Goal: Find specific page/section: Find specific page/section

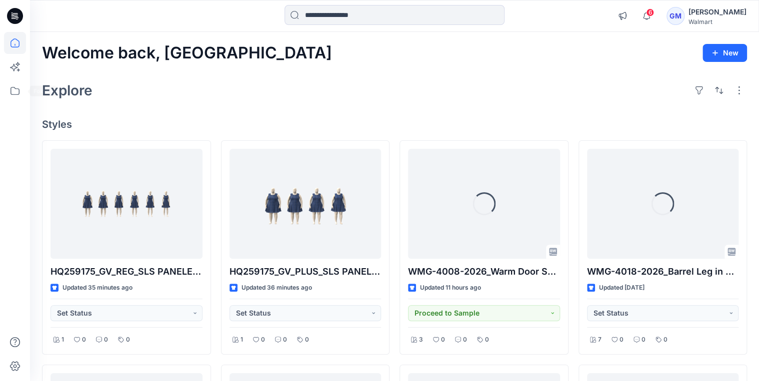
click at [1, 87] on div at bounding box center [15, 190] width 30 height 381
click at [8, 88] on icon at bounding box center [15, 91] width 22 height 22
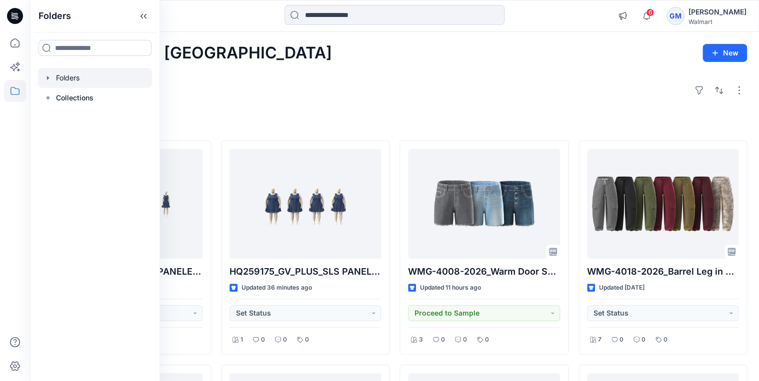
click at [46, 76] on icon "button" at bounding box center [48, 78] width 8 height 8
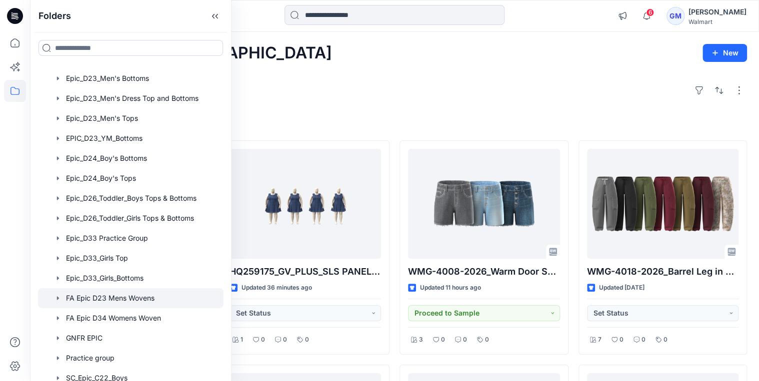
scroll to position [120, 0]
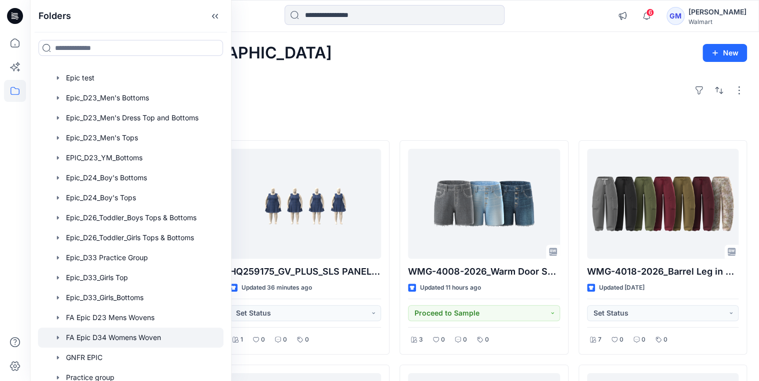
click at [136, 336] on div at bounding box center [130, 338] width 185 height 20
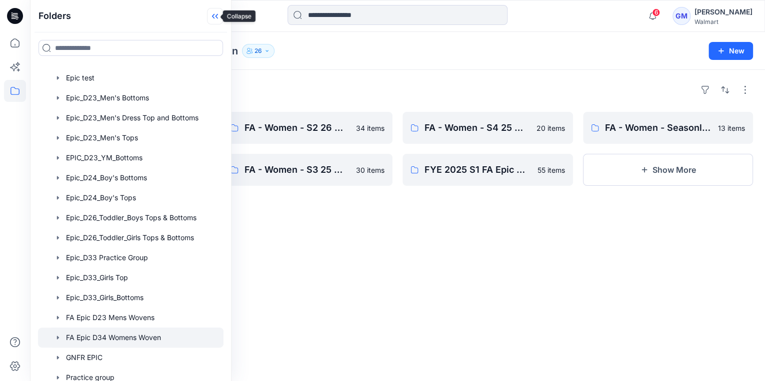
click at [210, 19] on icon at bounding box center [215, 16] width 16 height 16
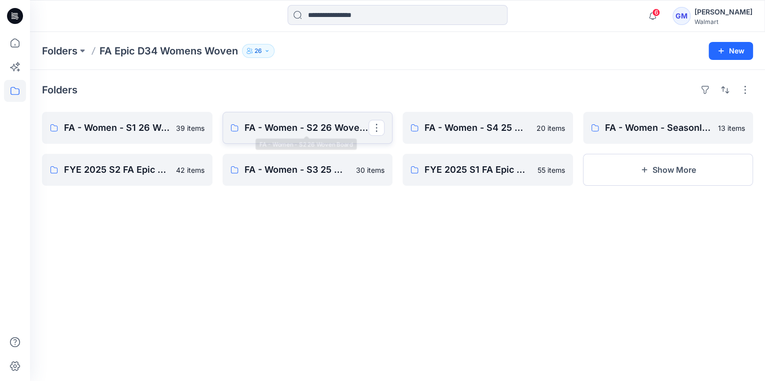
click at [306, 125] on p "FA - Women - S2 26 Woven Board" at bounding box center [306, 128] width 124 height 14
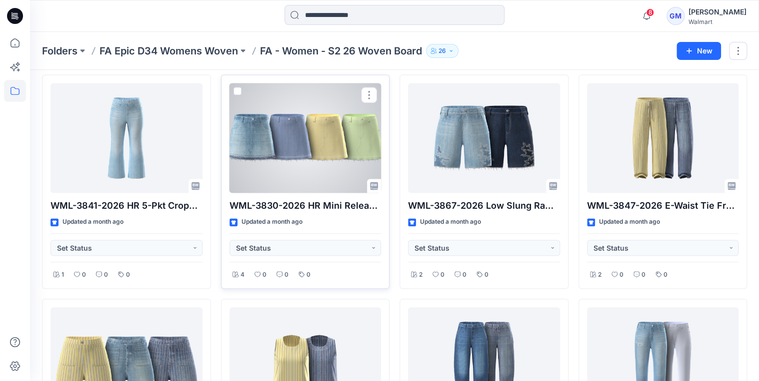
scroll to position [760, 0]
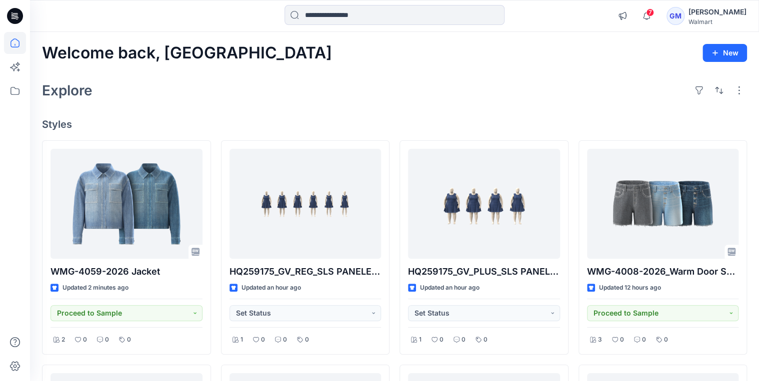
click at [3, 90] on div at bounding box center [15, 190] width 30 height 381
click at [10, 90] on icon at bounding box center [15, 91] width 22 height 22
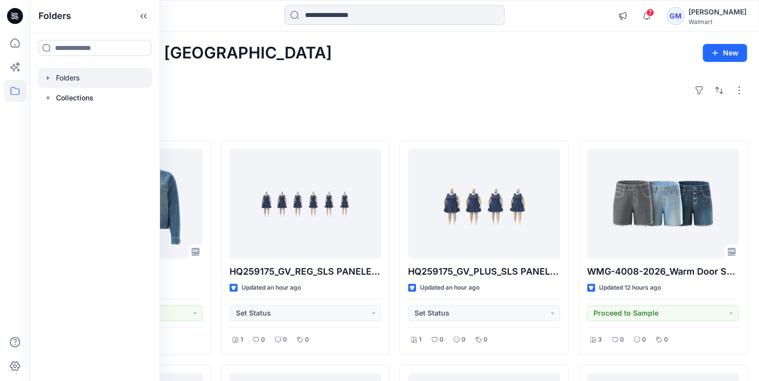
click at [49, 78] on icon "button" at bounding box center [48, 78] width 8 height 8
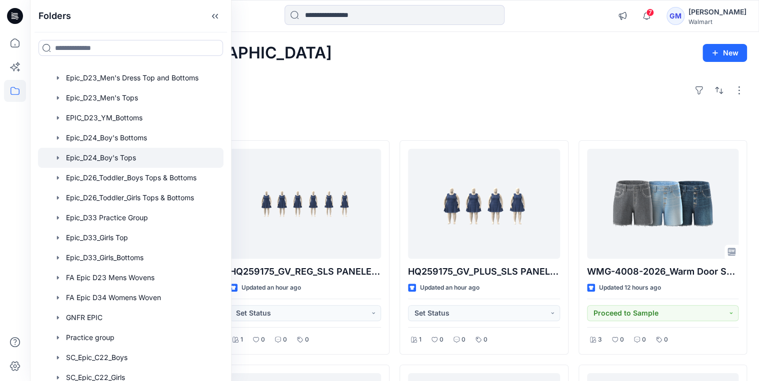
scroll to position [200, 0]
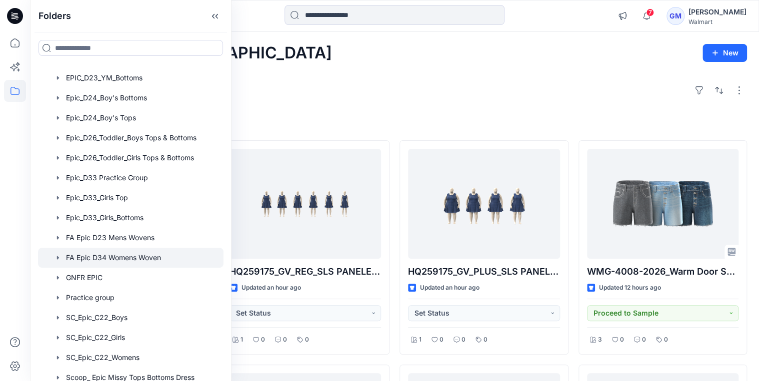
click at [96, 263] on div at bounding box center [130, 258] width 185 height 20
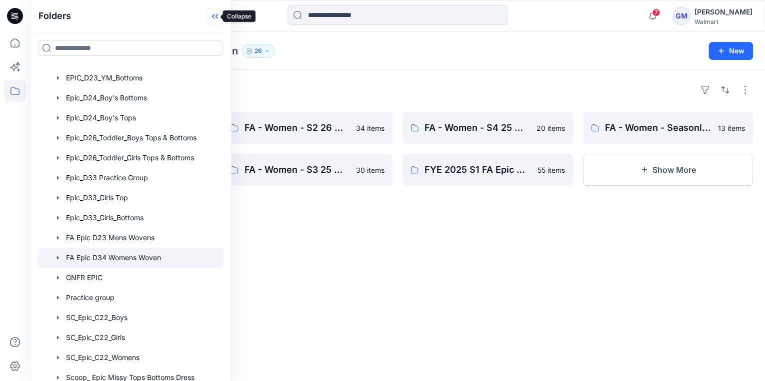
click at [212, 16] on icon at bounding box center [215, 16] width 16 height 16
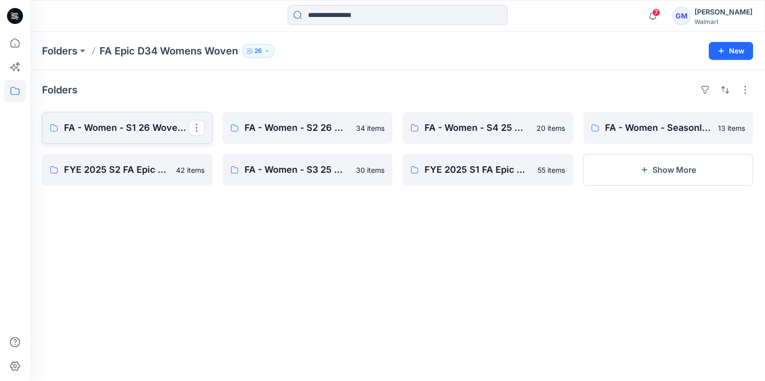
click at [130, 133] on p "FA - Women - S1 26 Woven Board" at bounding box center [126, 128] width 124 height 14
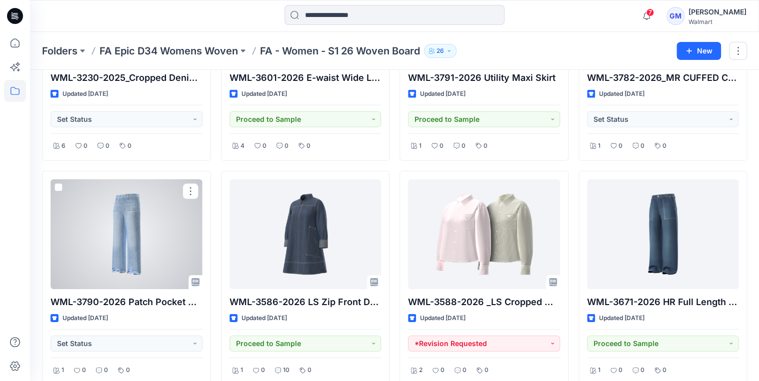
scroll to position [1752, 0]
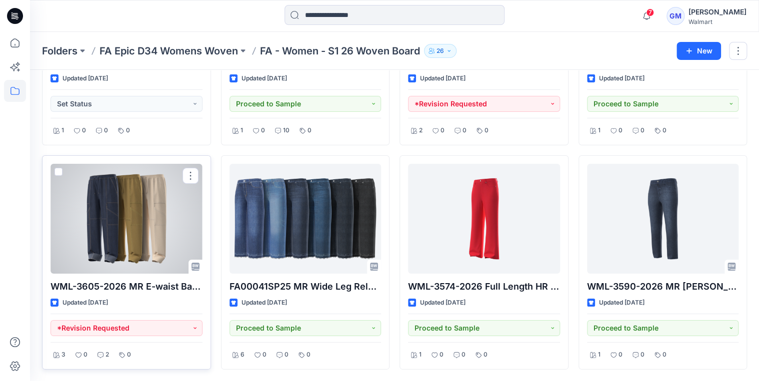
click at [157, 202] on div at bounding box center [126, 219] width 152 height 110
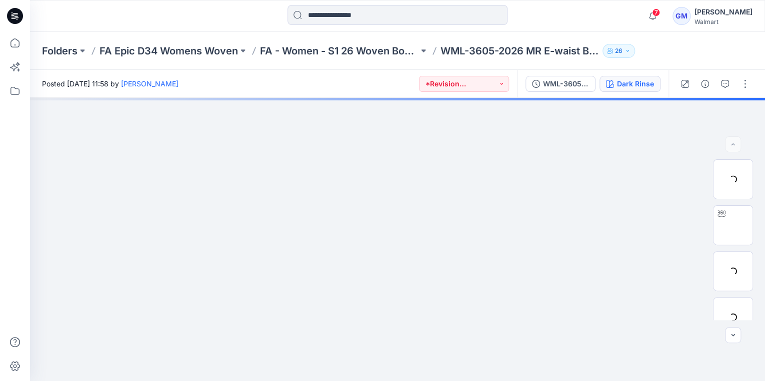
click at [633, 84] on div "Dark Rinse" at bounding box center [635, 83] width 37 height 11
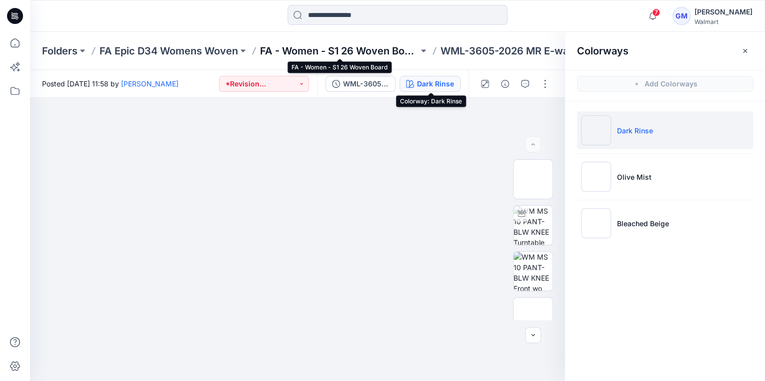
click at [320, 48] on p "FA - Women - S1 26 Woven Board" at bounding box center [339, 51] width 158 height 14
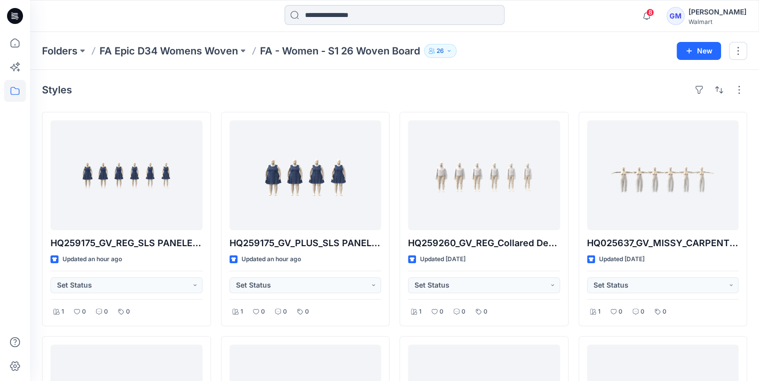
click at [371, 24] on input at bounding box center [394, 15] width 220 height 20
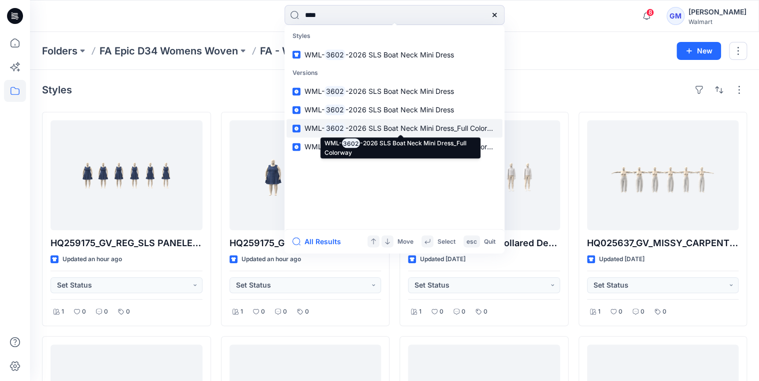
type input "****"
click at [336, 125] on mark "3602" at bounding box center [334, 128] width 21 height 11
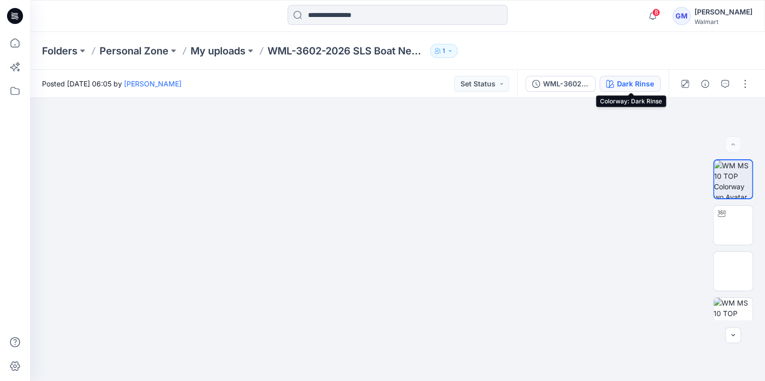
click at [628, 83] on div "Dark Rinse" at bounding box center [635, 83] width 37 height 11
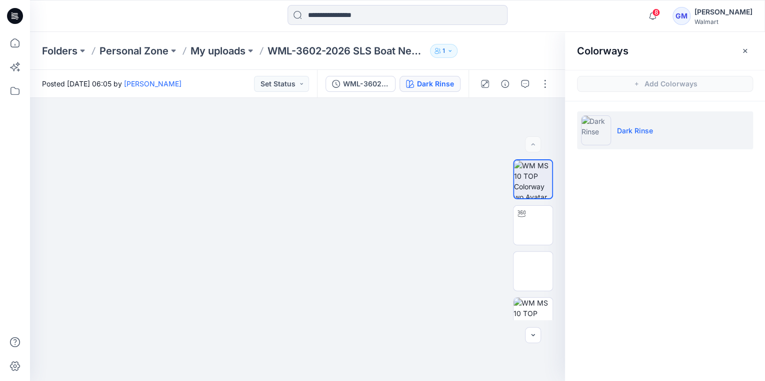
click at [488, 47] on div "Folders Personal Zone My uploads WML-3602-2026 SLS Boat Neck Mini Dress 1" at bounding box center [358, 51] width 633 height 14
click at [746, 50] on icon "button" at bounding box center [745, 51] width 8 height 8
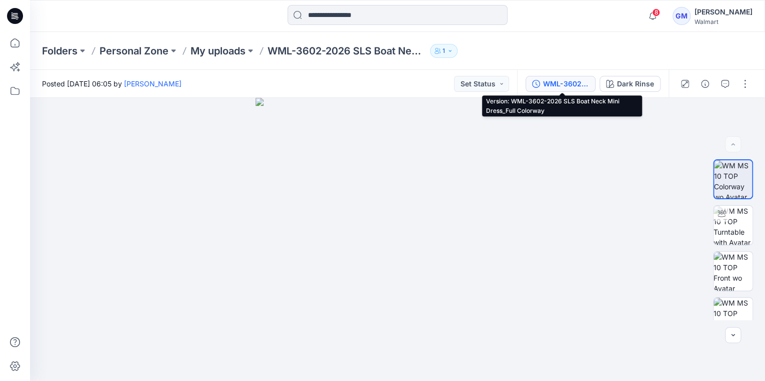
click at [574, 82] on div "WML-3602-2026 SLS Boat Neck Mini Dress_Full Colorway" at bounding box center [566, 83] width 46 height 11
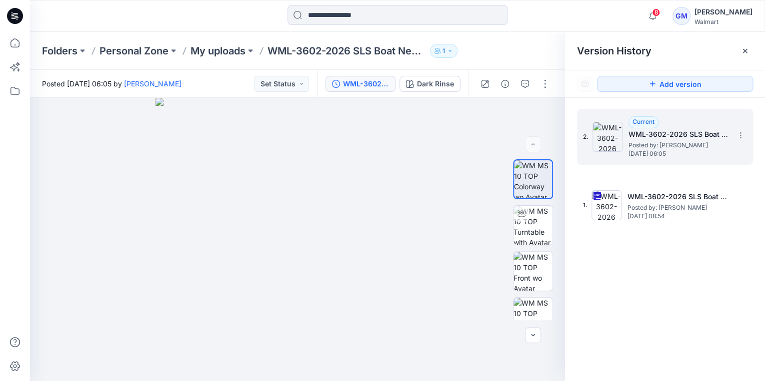
click at [649, 138] on h5 "WML-3602-2026 SLS Boat Neck Mini Dress_Full Colorway" at bounding box center [678, 134] width 100 height 12
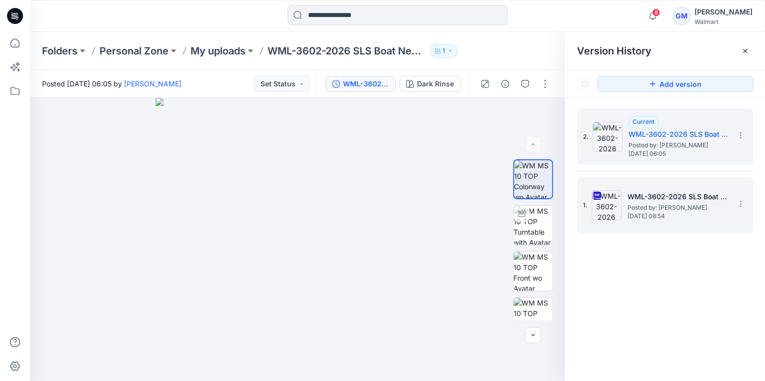
click at [661, 203] on span "Posted by: Gayan Mahawithanalage" at bounding box center [677, 208] width 100 height 10
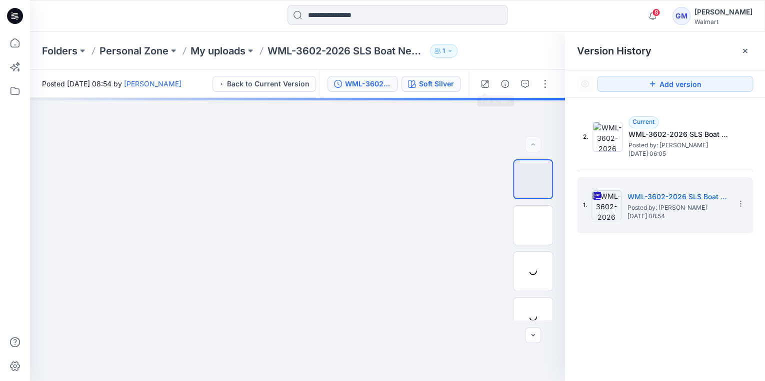
click at [445, 81] on div "Soft Silver" at bounding box center [436, 83] width 35 height 11
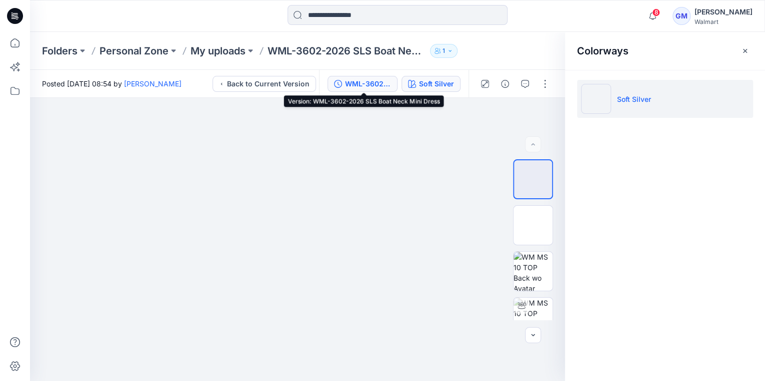
click at [373, 84] on div "WML-3602-2026 SLS Boat Neck Mini Dress" at bounding box center [368, 83] width 46 height 11
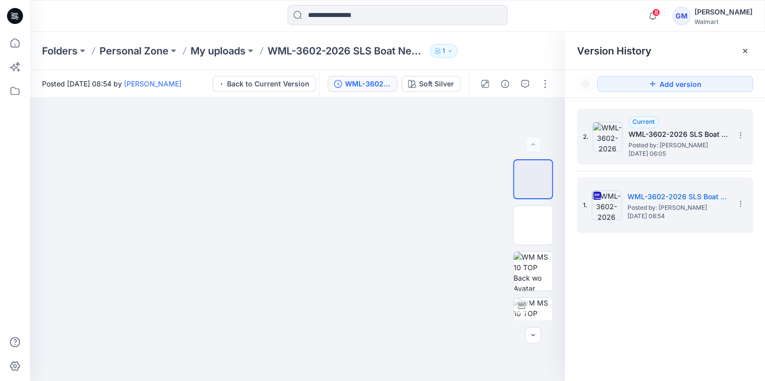
click at [666, 144] on span "Posted by: Gayan Mahawithanalage" at bounding box center [678, 145] width 100 height 10
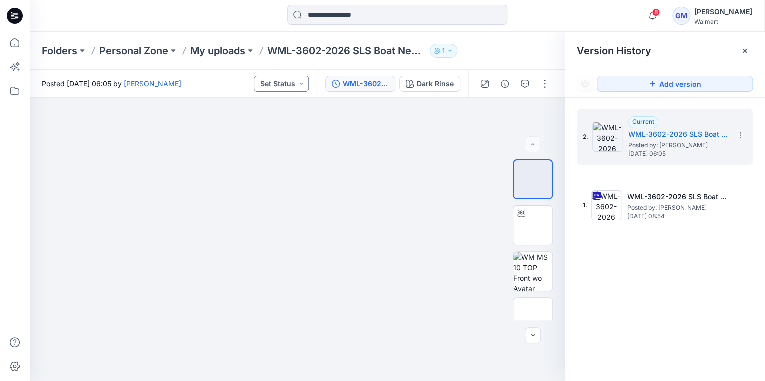
click at [288, 88] on button "Set Status" at bounding box center [281, 84] width 55 height 16
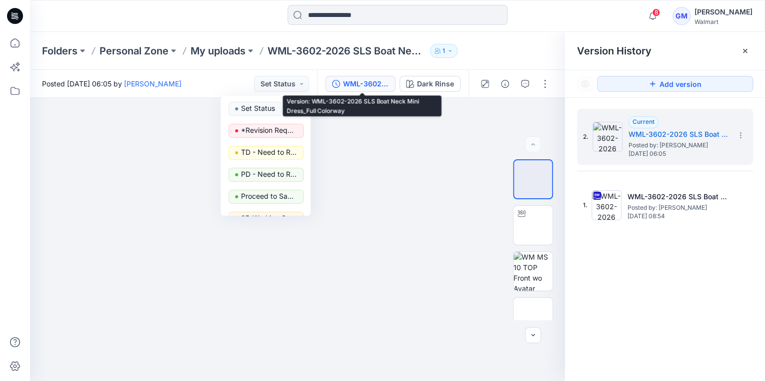
click at [367, 69] on div "Folders Personal Zone My uploads WML-3602-2026 SLS Boat Neck Mini Dress 1" at bounding box center [397, 51] width 735 height 38
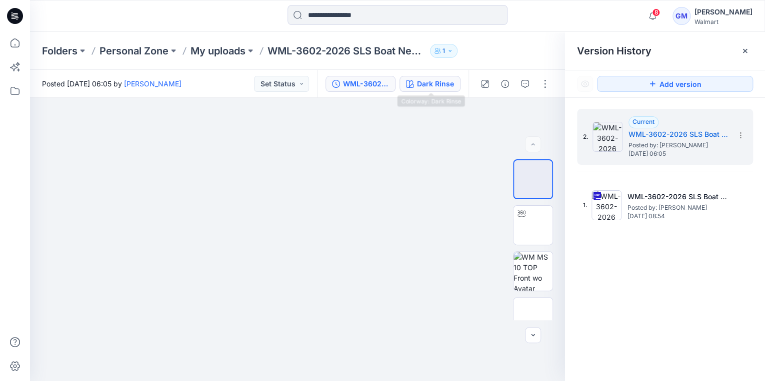
click at [436, 87] on div "Dark Rinse" at bounding box center [435, 83] width 37 height 11
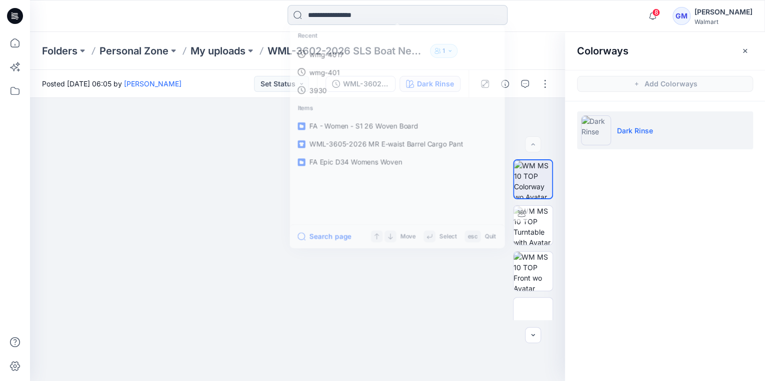
click at [372, 19] on input at bounding box center [397, 15] width 220 height 20
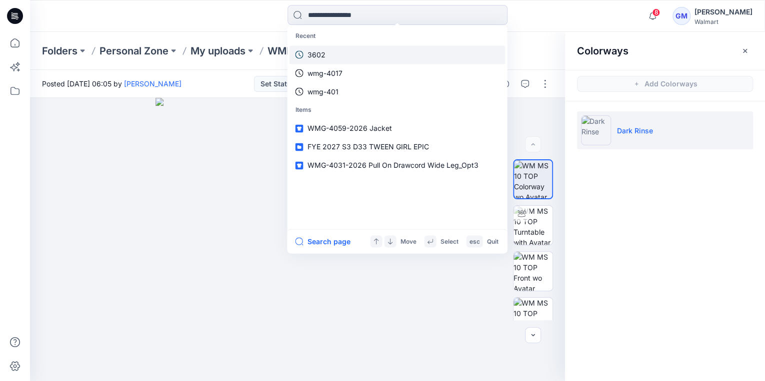
click at [338, 50] on link "3602" at bounding box center [397, 54] width 216 height 18
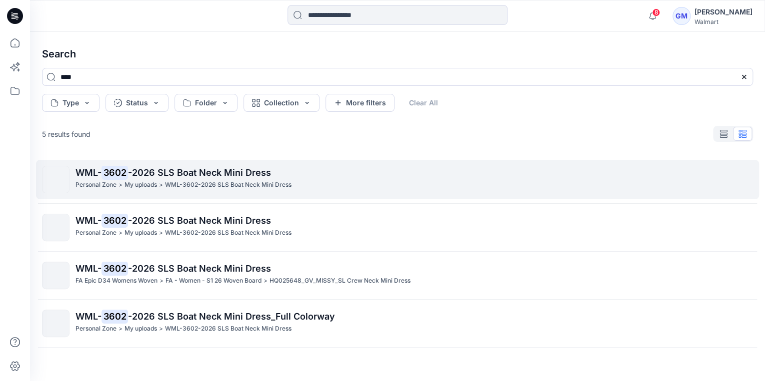
click at [181, 186] on p "WML-3602-2026 SLS Boat Neck Mini Dress" at bounding box center [228, 185] width 126 height 10
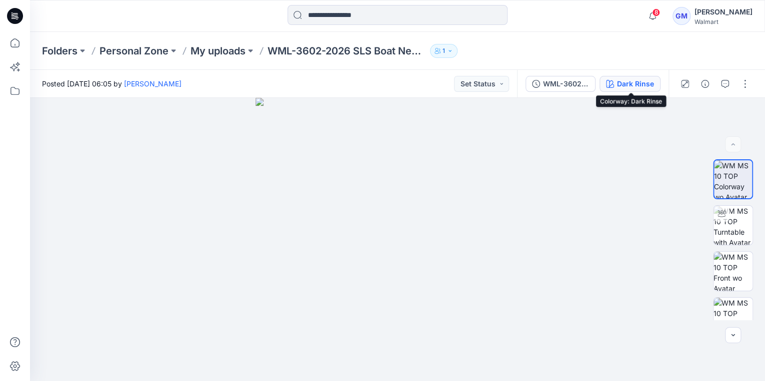
click at [632, 79] on div "Dark Rinse" at bounding box center [635, 83] width 37 height 11
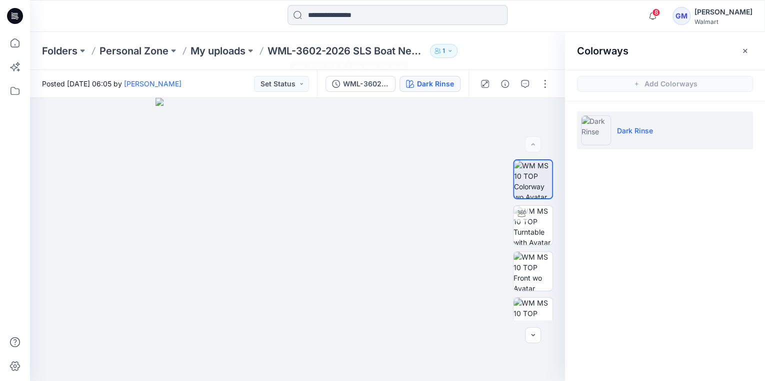
click at [370, 16] on input at bounding box center [397, 15] width 220 height 20
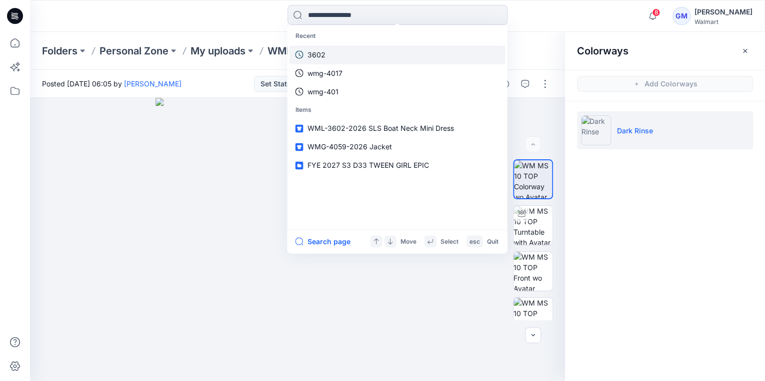
click at [318, 57] on p "3602" at bounding box center [316, 54] width 18 height 10
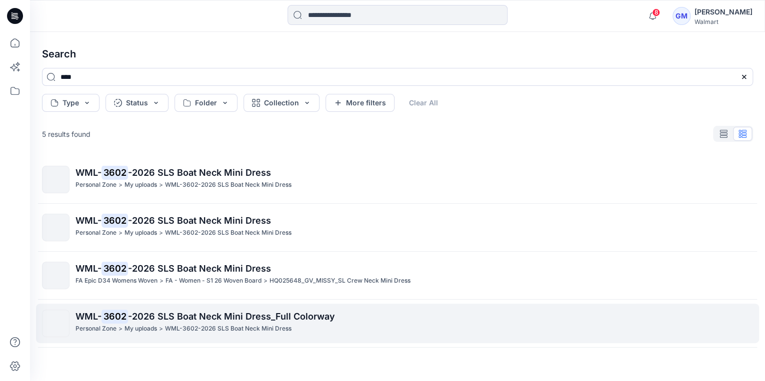
click at [150, 327] on p "My uploads" at bounding box center [140, 329] width 32 height 10
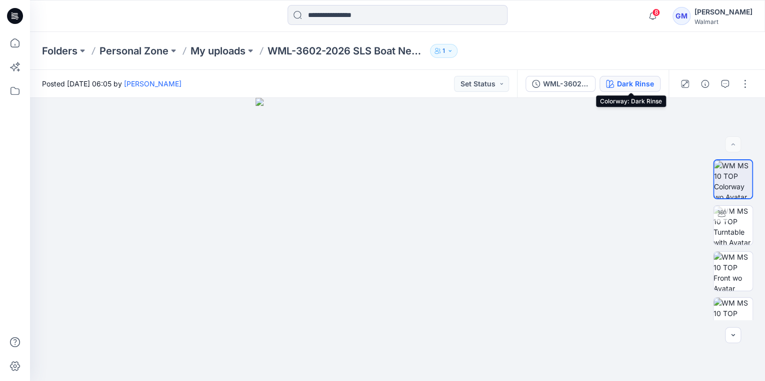
click at [645, 82] on div "Dark Rinse" at bounding box center [635, 83] width 37 height 11
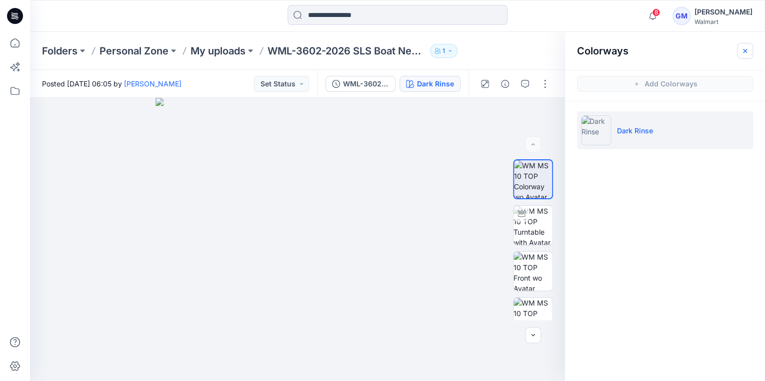
click at [750, 47] on button "button" at bounding box center [745, 51] width 16 height 16
